Goal: Task Accomplishment & Management: Manage account settings

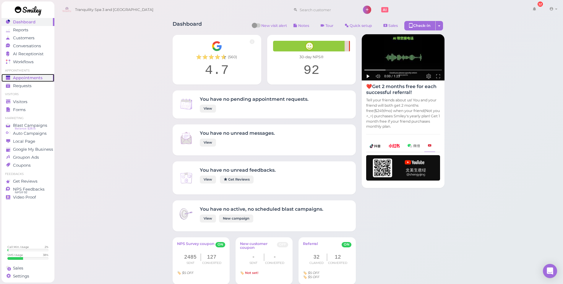
click at [35, 78] on span "Appointments" at bounding box center [28, 77] width 30 height 5
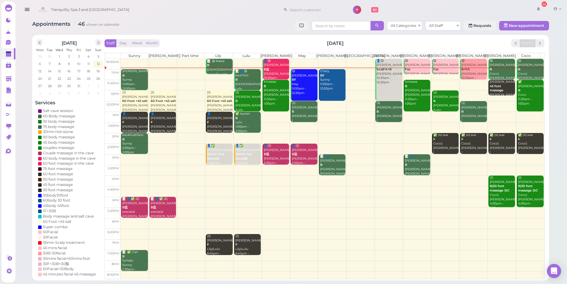
click at [139, 84] on div "[PERSON_NAME] Sunny 11:00am - 12:00pm" at bounding box center [135, 80] width 26 height 22
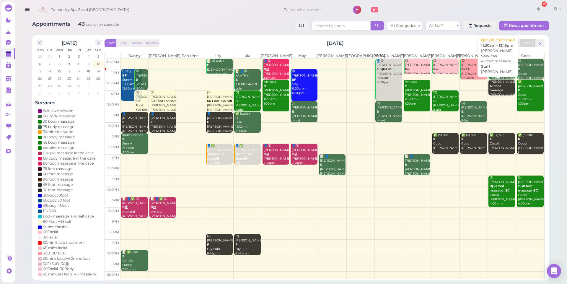
click at [495, 91] on b "45 foot massage" at bounding box center [497, 88] width 14 height 8
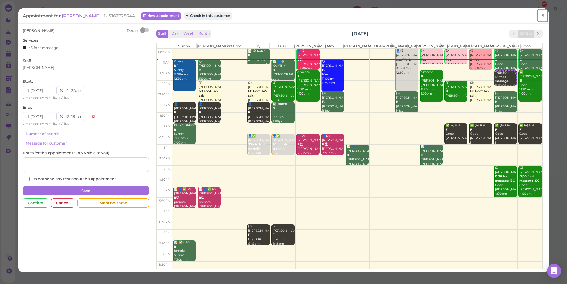
click at [541, 16] on span "×" at bounding box center [543, 15] width 4 height 8
